Goal: Task Accomplishment & Management: Manage account settings

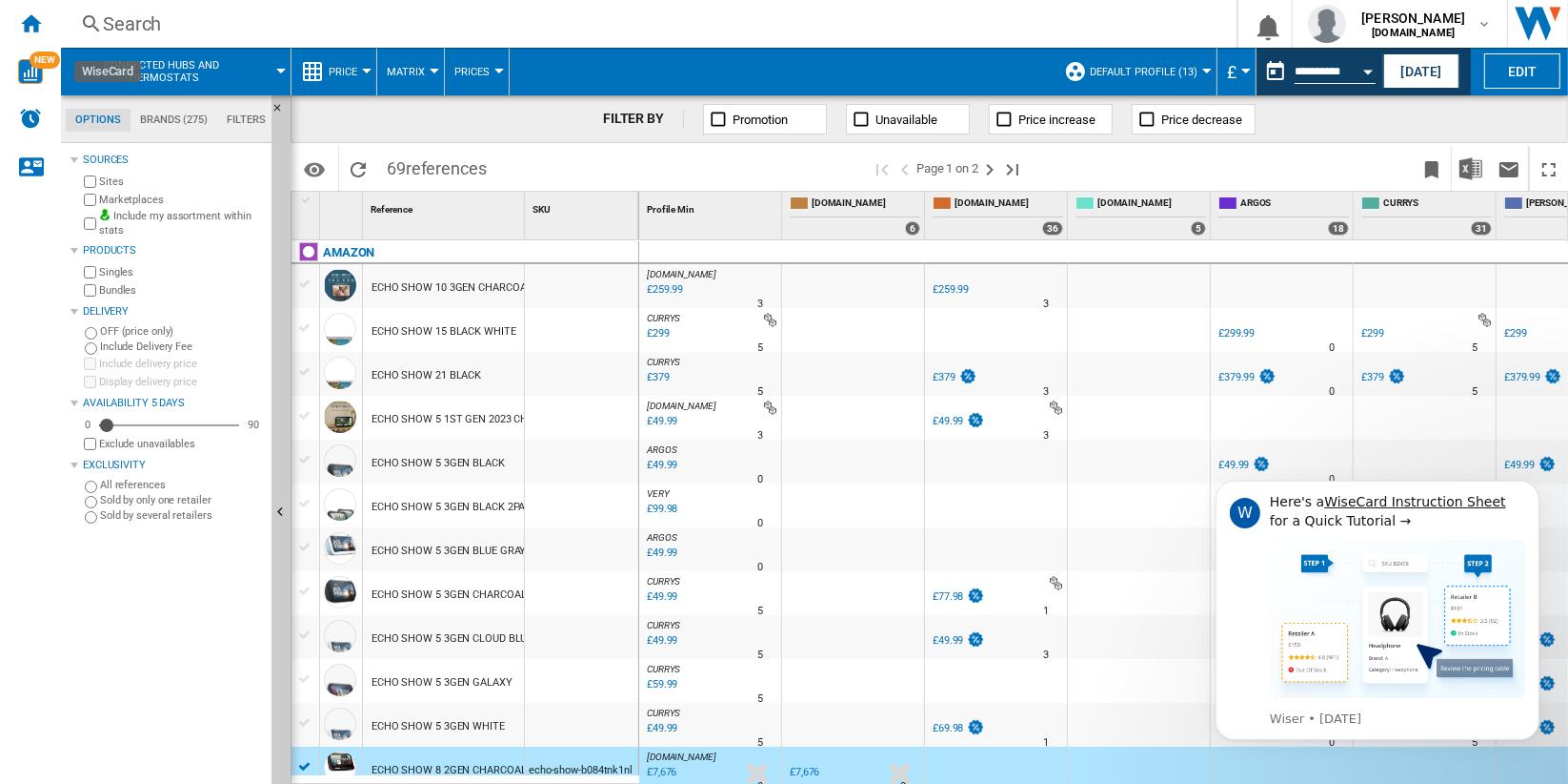
scroll to position [423, 0]
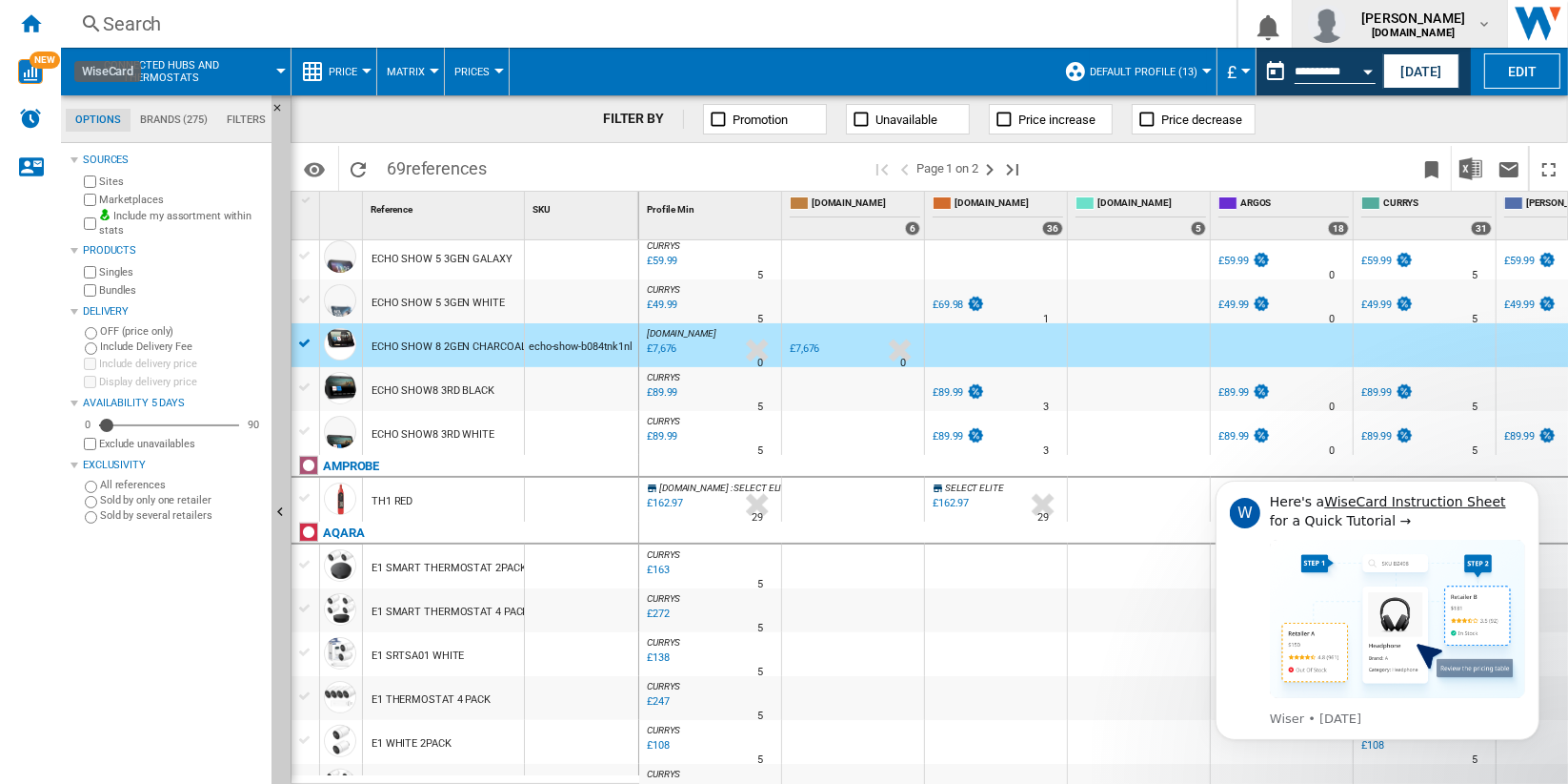
click at [1445, 21] on span "[PERSON_NAME]" at bounding box center [1412, 18] width 103 height 19
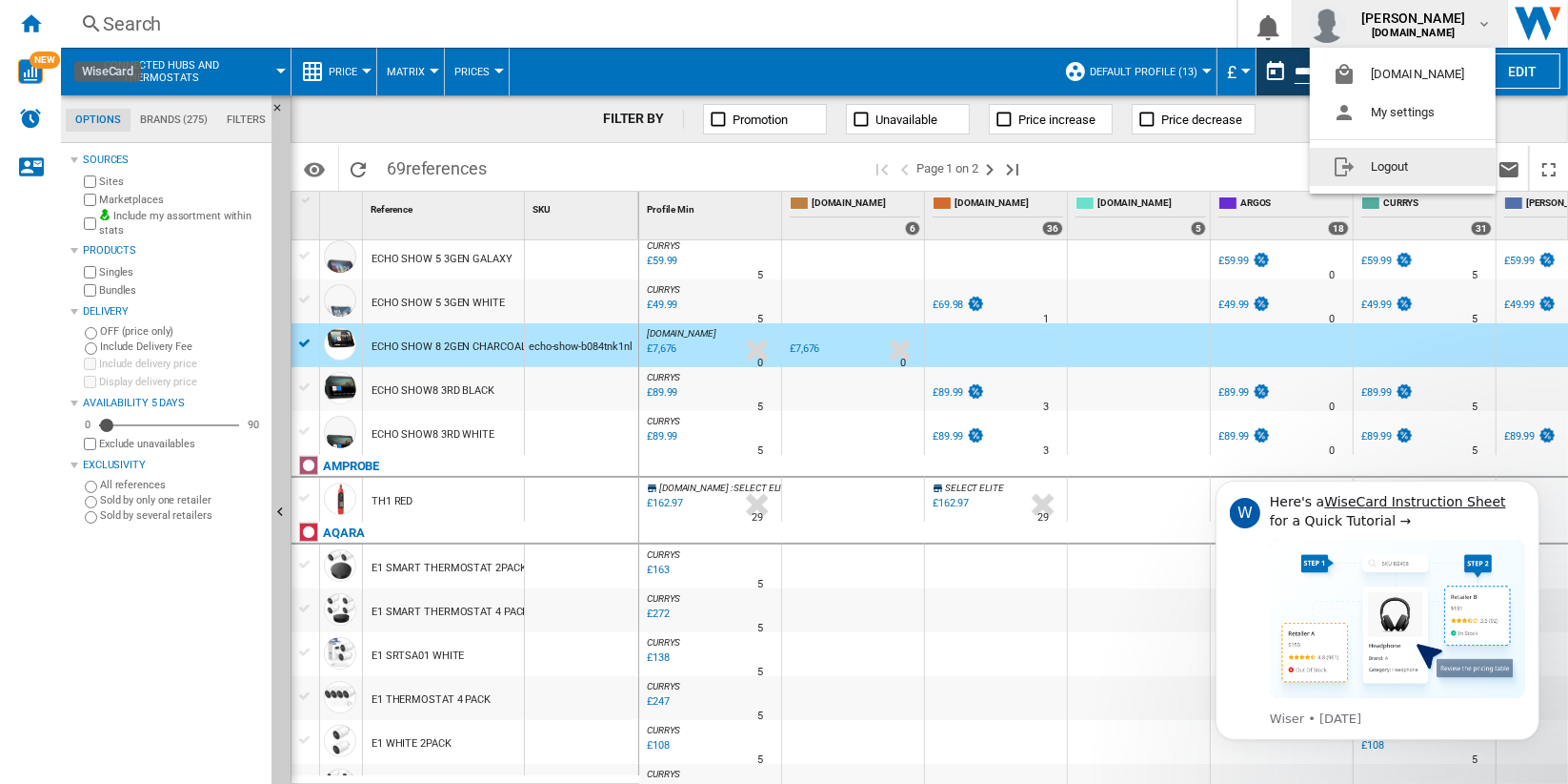
click at [1455, 165] on button "Logout" at bounding box center [1403, 166] width 185 height 38
